Goal: Information Seeking & Learning: Learn about a topic

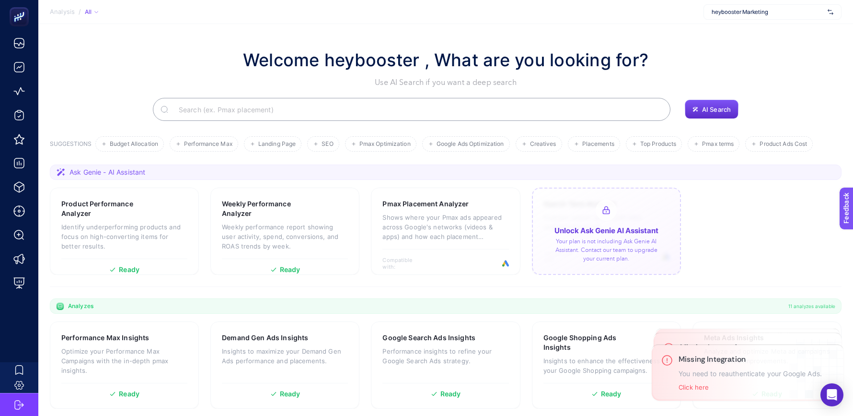
click at [771, 9] on span "heybooster Marketing" at bounding box center [768, 12] width 112 height 8
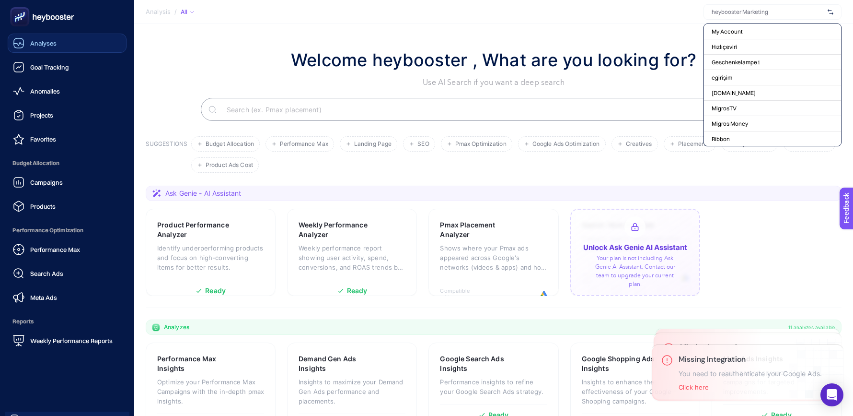
click at [56, 37] on link "Analyses" at bounding box center [67, 43] width 119 height 19
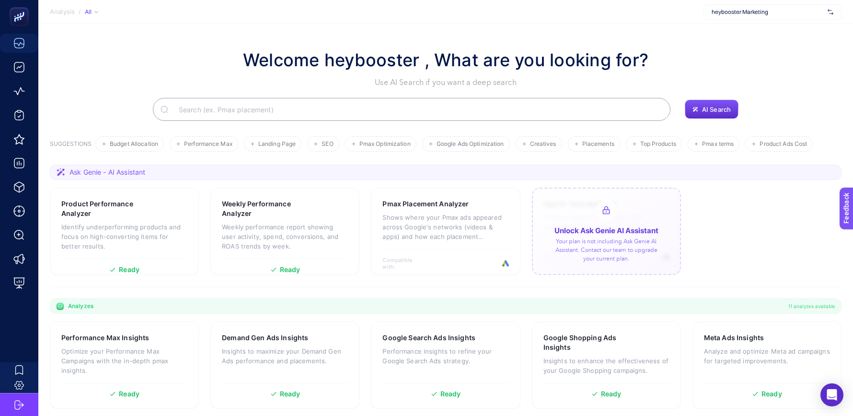
click at [212, 111] on input "Search" at bounding box center [417, 109] width 492 height 27
click at [264, 141] on span "Landing Page" at bounding box center [276, 143] width 37 height 7
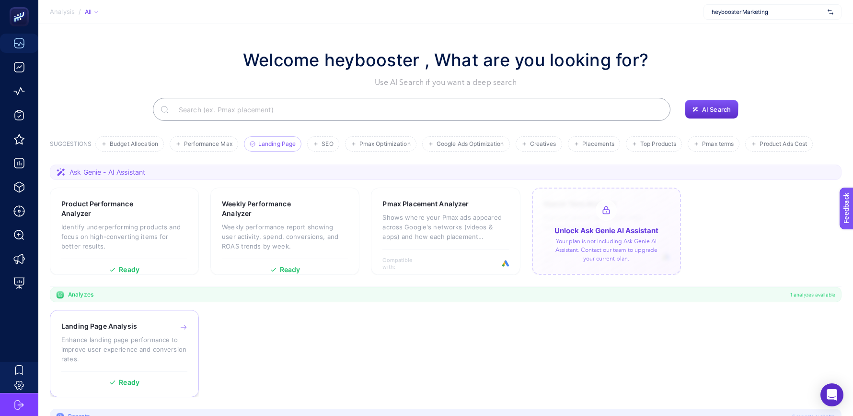
click at [79, 333] on div "Landing Page Analysis Enhance landing page performance to improve user experien…" at bounding box center [124, 346] width 126 height 50
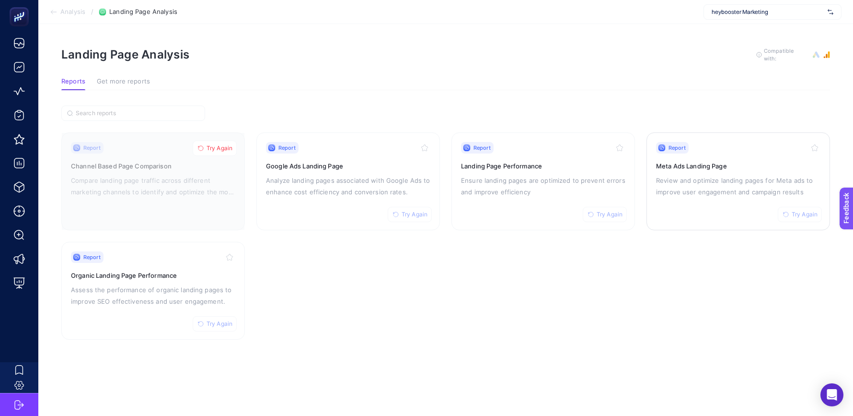
click at [715, 191] on p "Review and optimize landing pages for Meta ads to improve user engagement and c…" at bounding box center [738, 186] width 164 height 23
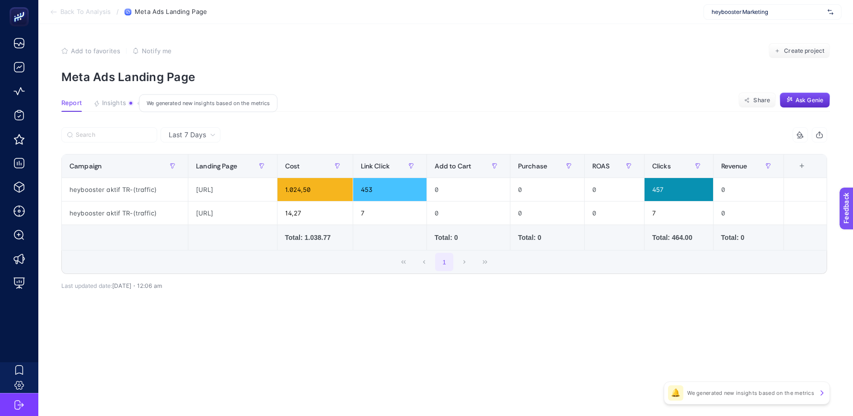
click at [114, 101] on span "Insights" at bounding box center [114, 103] width 24 height 8
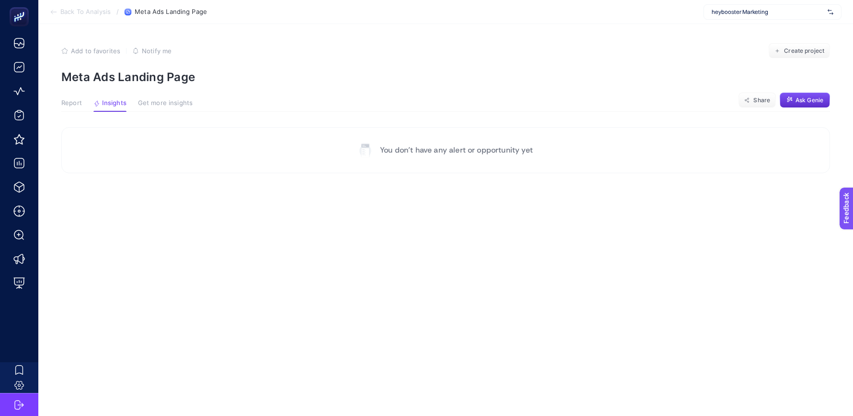
click at [67, 104] on span "Report" at bounding box center [71, 103] width 21 height 8
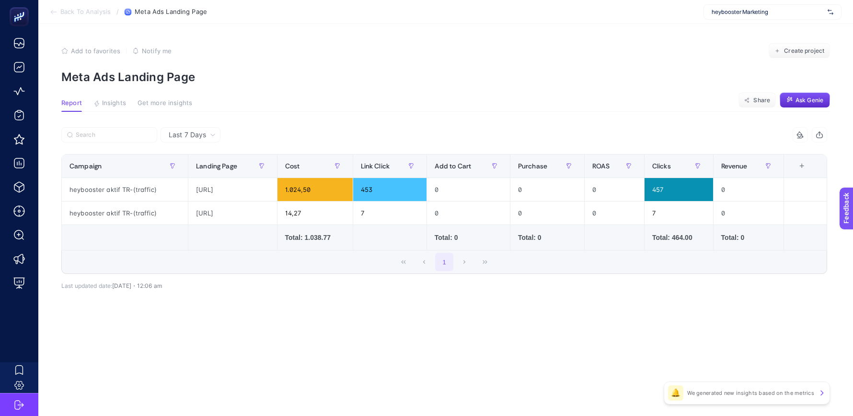
click at [51, 10] on icon at bounding box center [54, 12] width 8 height 8
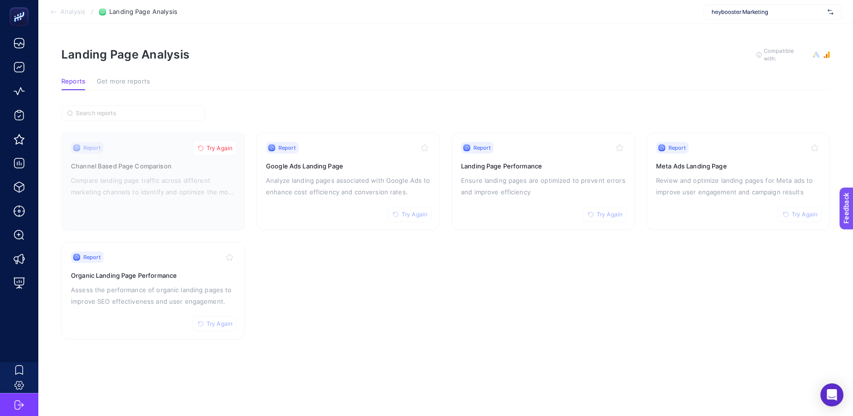
click at [118, 79] on span "Get more reports" at bounding box center [123, 82] width 53 height 8
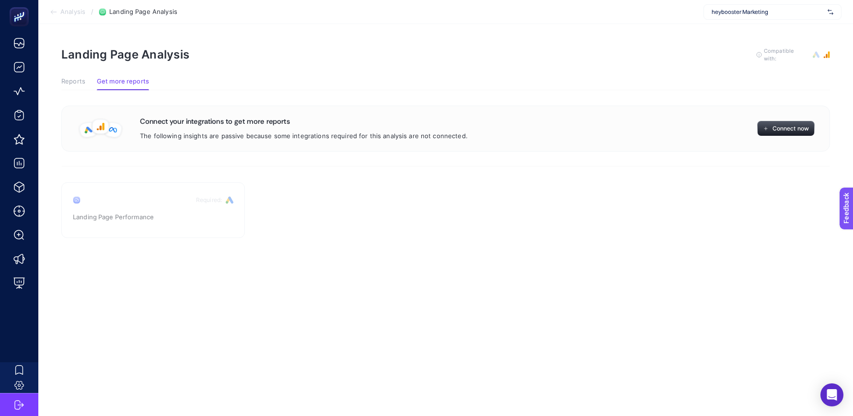
click at [83, 84] on button "Reports" at bounding box center [73, 84] width 24 height 12
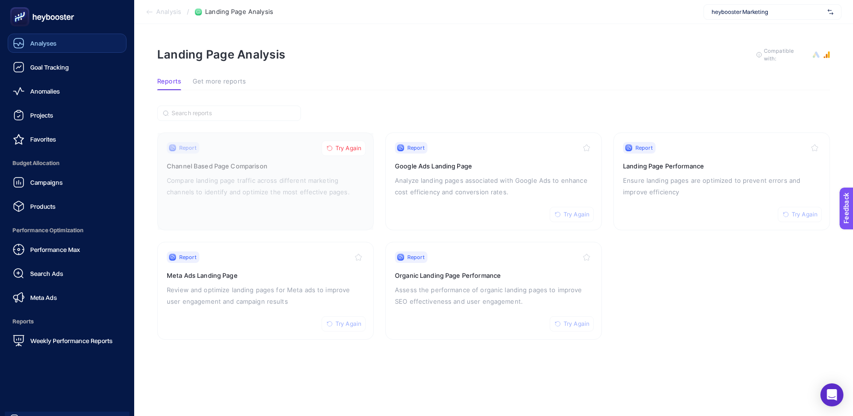
click at [46, 46] on span "Analyses" at bounding box center [43, 43] width 26 height 8
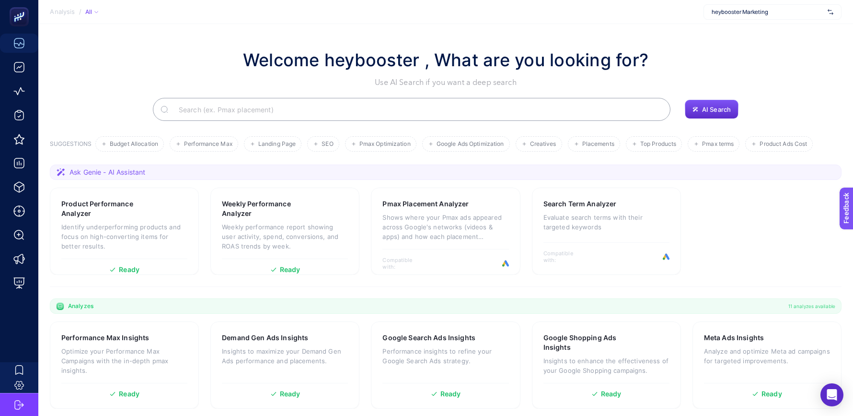
click at [218, 110] on input "Search" at bounding box center [417, 109] width 492 height 27
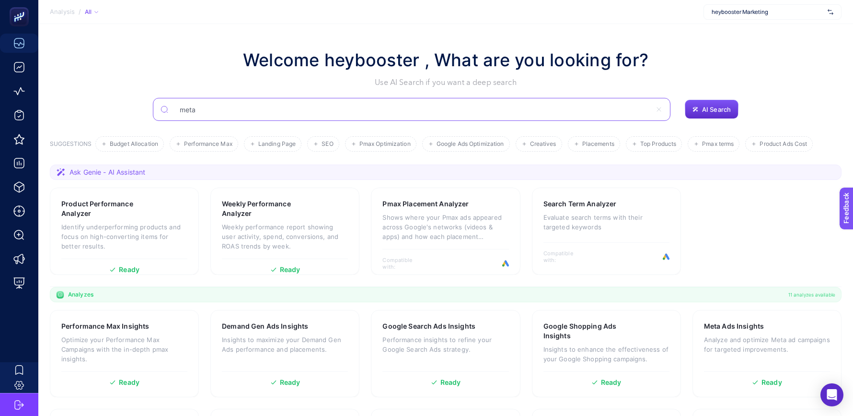
type input "meta"
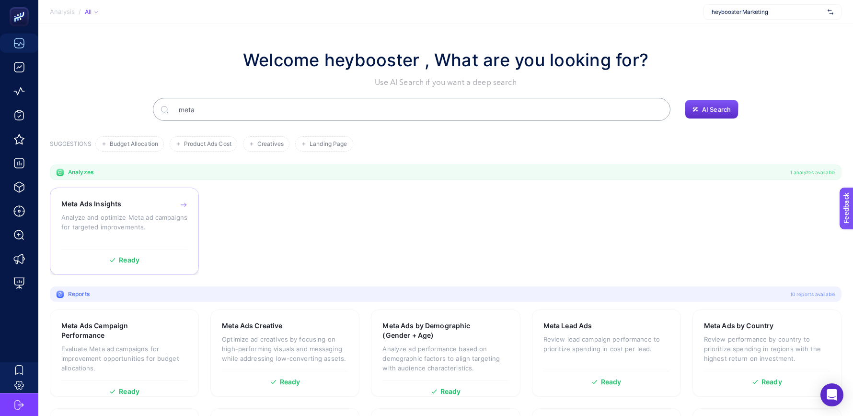
click at [113, 208] on h3 "Meta Ads Insights" at bounding box center [91, 204] width 60 height 10
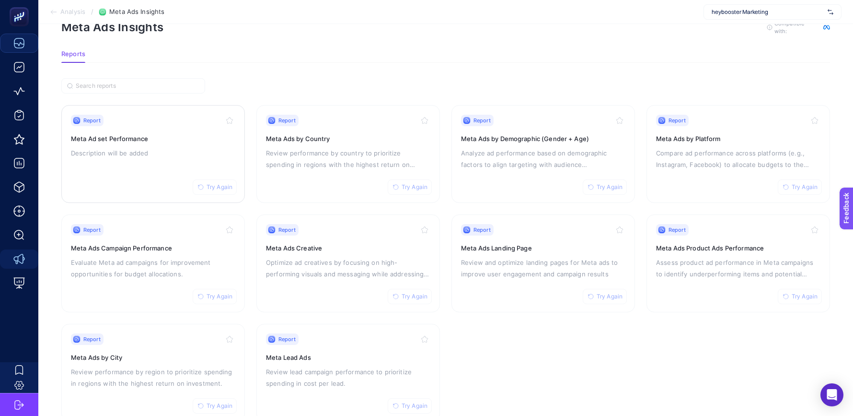
click at [147, 156] on p "Description will be added" at bounding box center [153, 153] width 164 height 12
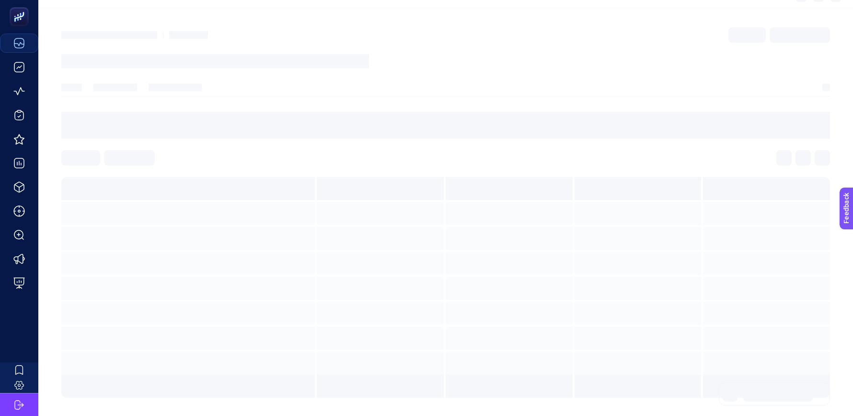
scroll to position [4, 0]
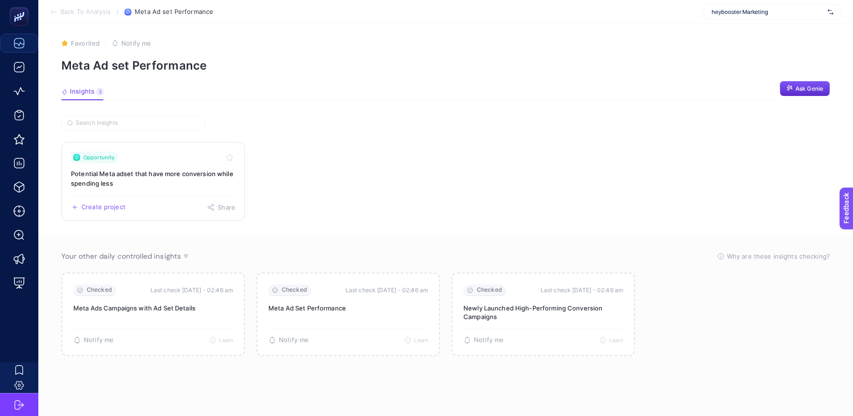
click at [169, 182] on h3 "Potential Meta adset that have more conversion while spending less" at bounding box center [153, 178] width 164 height 19
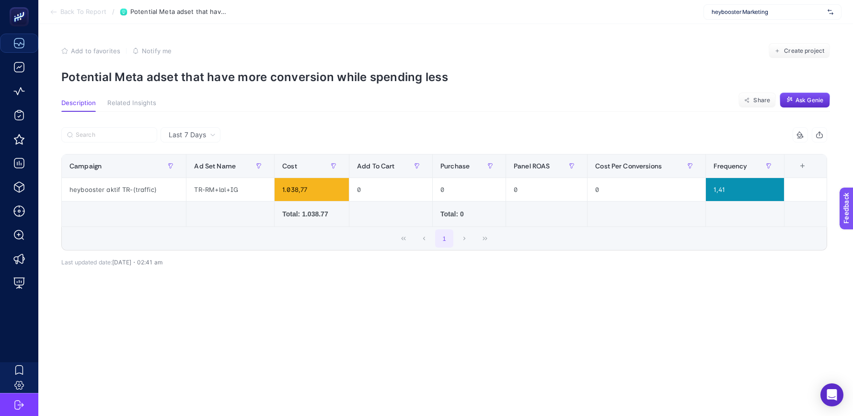
click at [355, 71] on p "Potential Meta adset that have more conversion while spending less" at bounding box center [445, 77] width 769 height 14
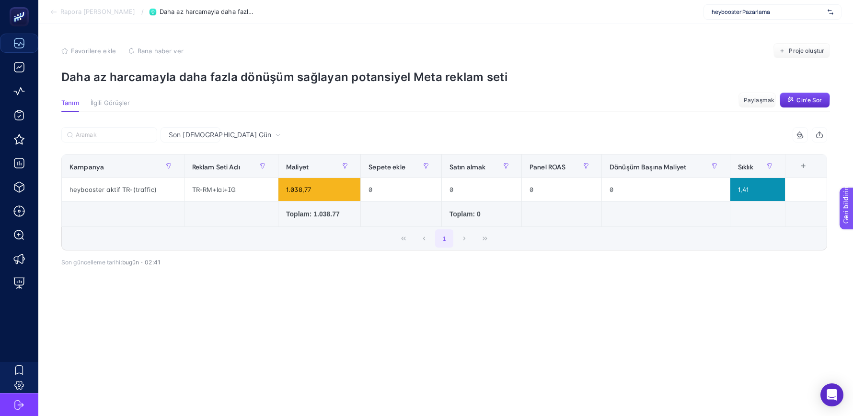
click at [467, 82] on font "Daha az harcamayla daha fazla dönüşüm sağlayan potansiyel Meta reklam seti" at bounding box center [284, 77] width 446 height 14
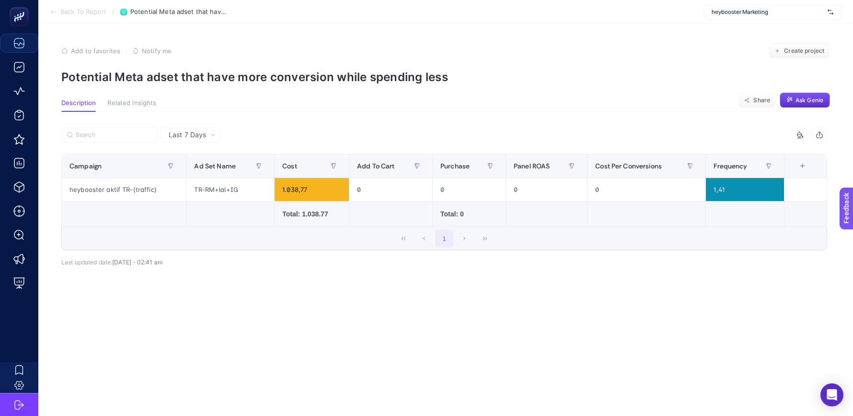
click at [337, 61] on section "Add to favorites false Notify me Create project Potential Meta adset that have …" at bounding box center [445, 63] width 769 height 41
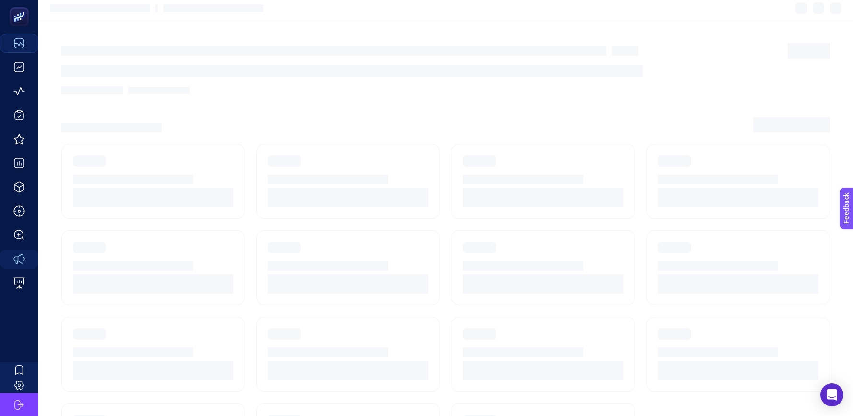
scroll to position [27, 0]
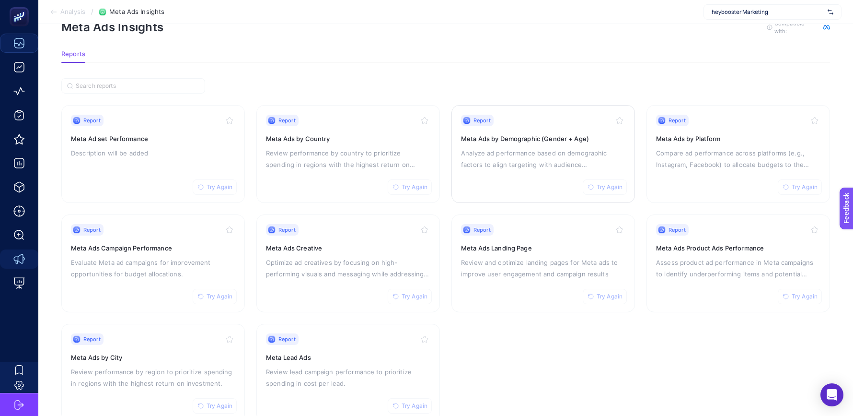
click at [546, 150] on p "Analyze ad performance based on demographic factors to align targeting with aud…" at bounding box center [543, 158] width 164 height 23
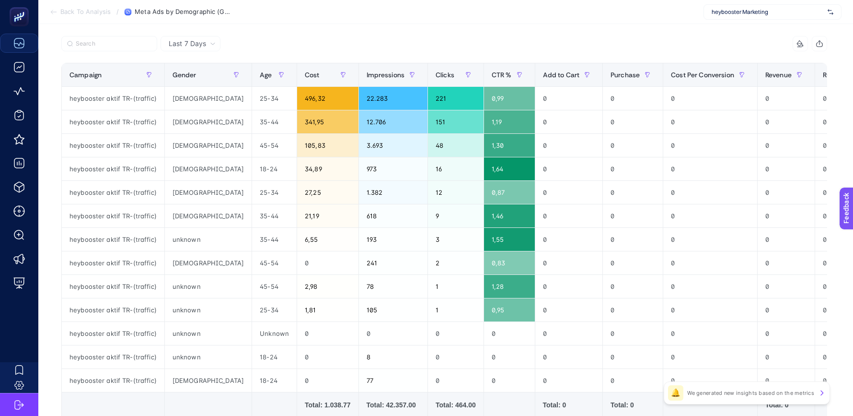
scroll to position [89, 0]
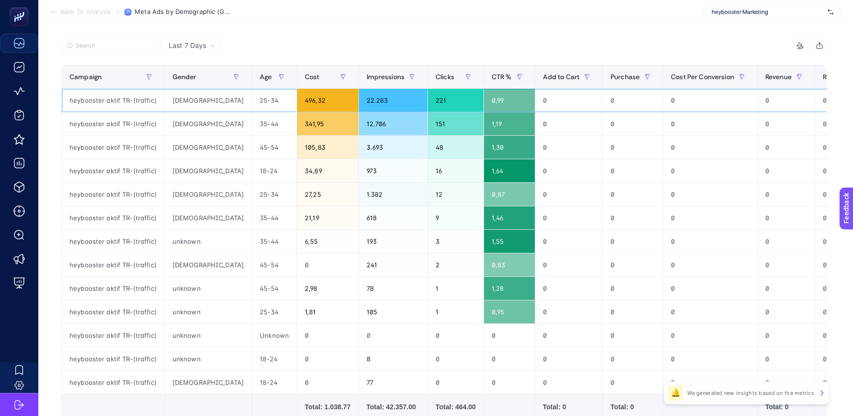
click at [359, 93] on div "22.283" at bounding box center [393, 100] width 69 height 23
click at [297, 103] on div "496,32" at bounding box center [327, 100] width 61 height 23
click at [297, 116] on div "341,95" at bounding box center [327, 123] width 61 height 23
click at [297, 136] on div "105,83" at bounding box center [327, 147] width 61 height 23
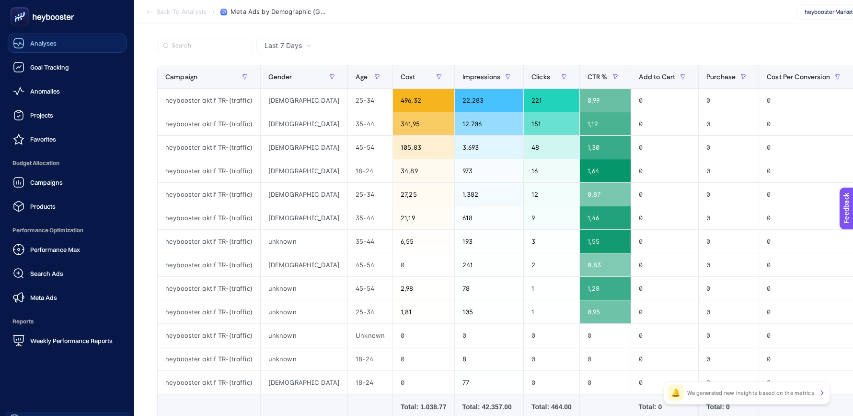
click at [48, 47] on div "Analyses" at bounding box center [35, 43] width 44 height 12
